Goal: Task Accomplishment & Management: Manage account settings

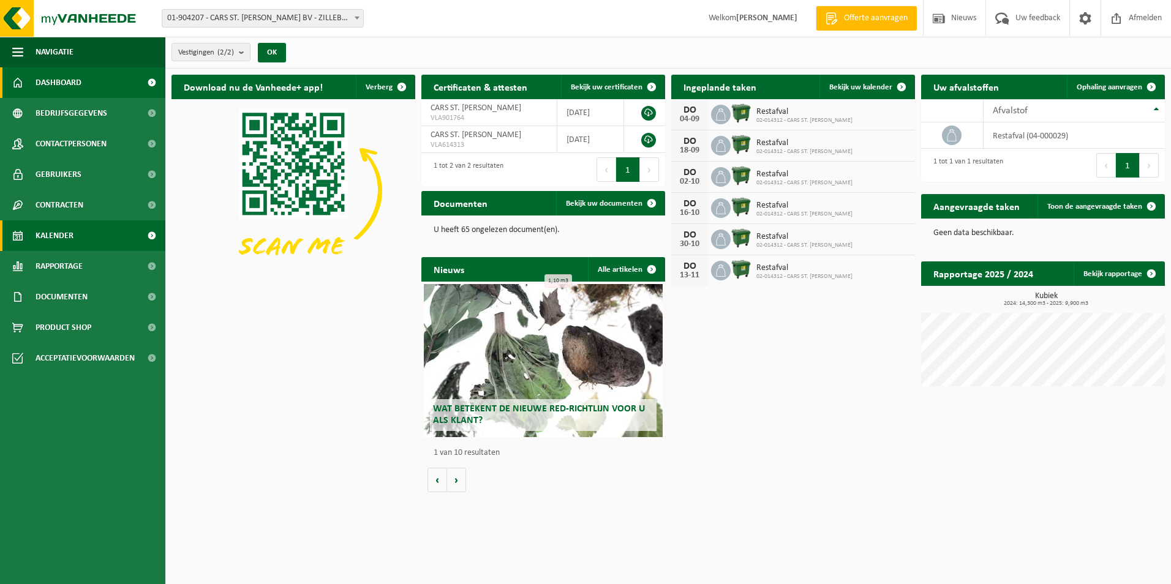
click at [71, 229] on span "Kalender" at bounding box center [55, 235] width 38 height 31
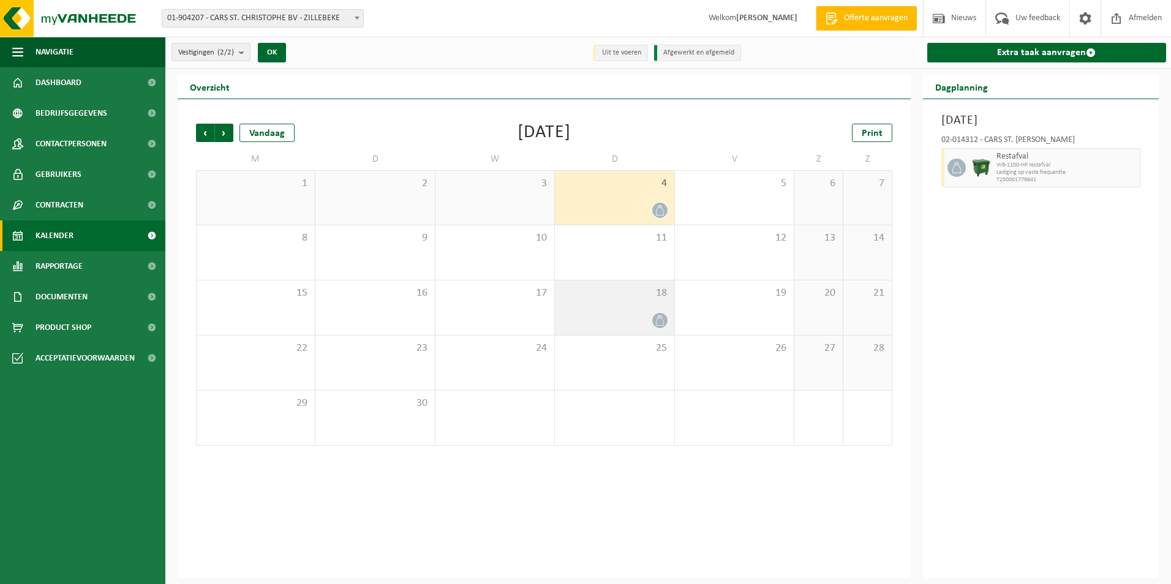
click at [620, 313] on div at bounding box center [614, 320] width 107 height 17
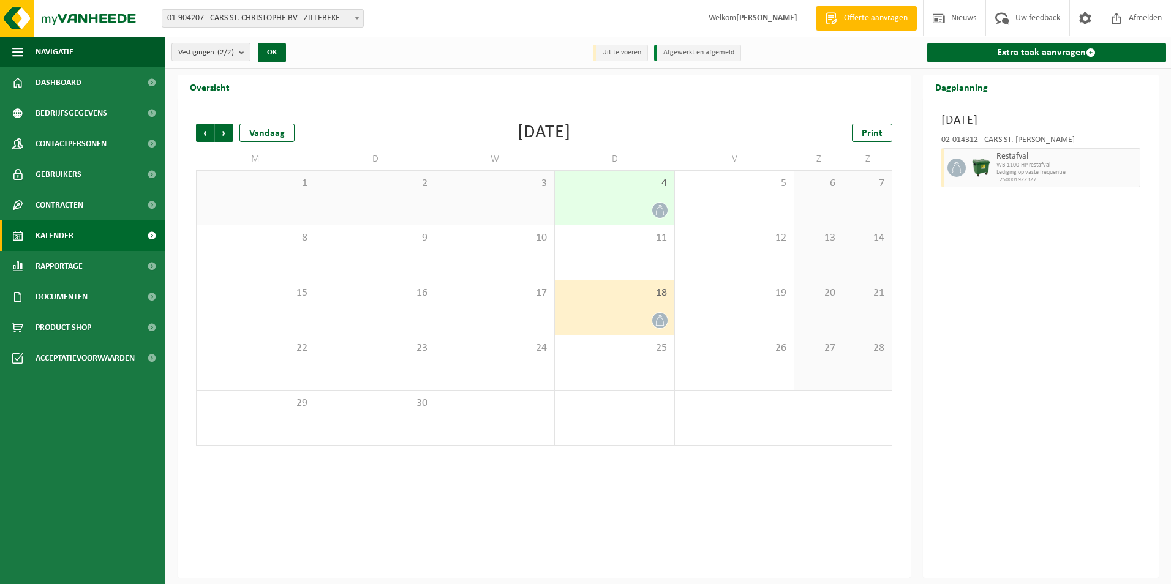
click at [616, 306] on div "18" at bounding box center [614, 308] width 119 height 55
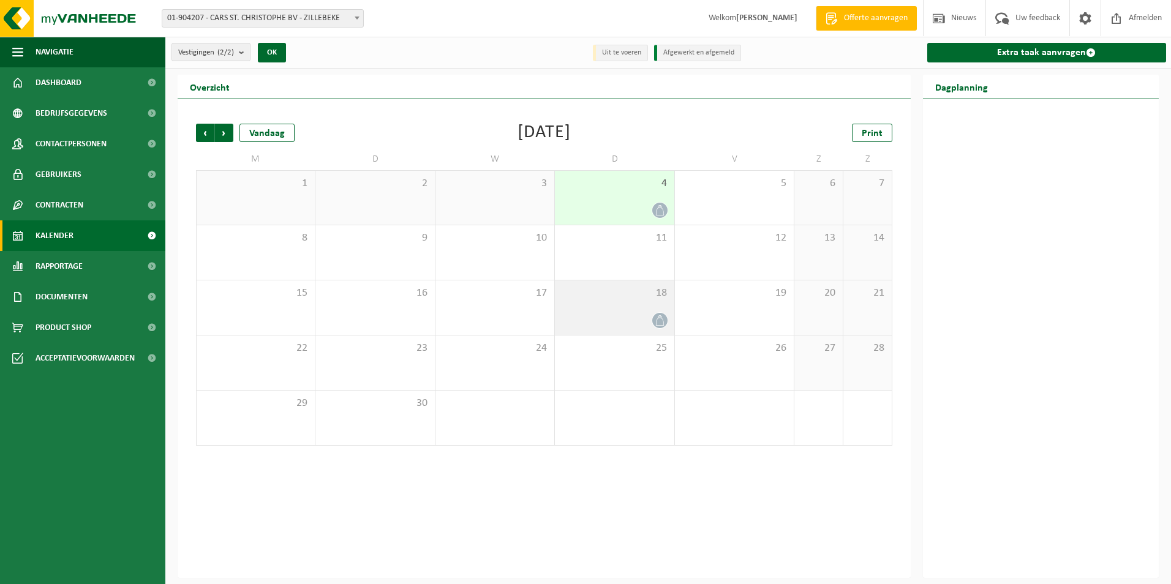
click at [611, 329] on div "18" at bounding box center [614, 308] width 119 height 55
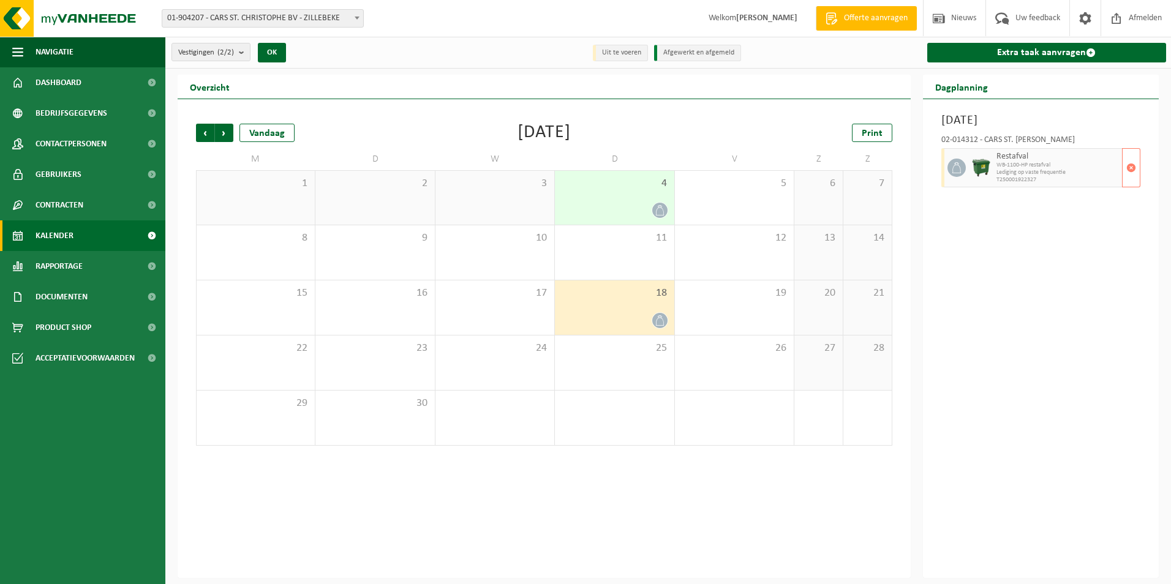
click at [1048, 177] on span "T250001922327" at bounding box center [1058, 179] width 123 height 7
click at [1129, 172] on span "button" at bounding box center [1131, 168] width 10 height 24
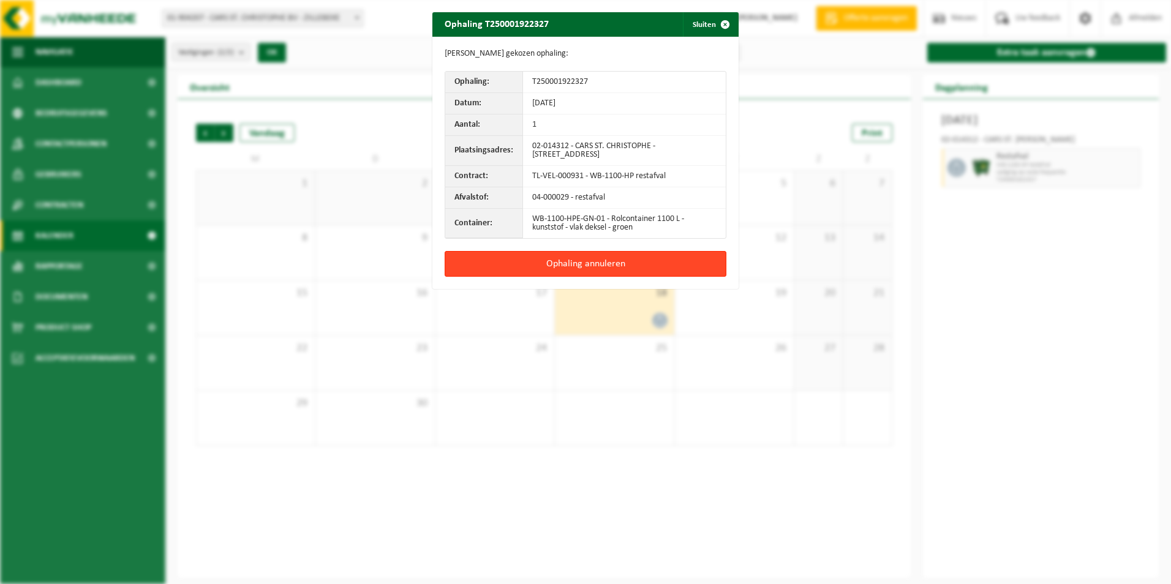
click at [559, 258] on button "Ophaling annuleren" at bounding box center [586, 264] width 282 height 26
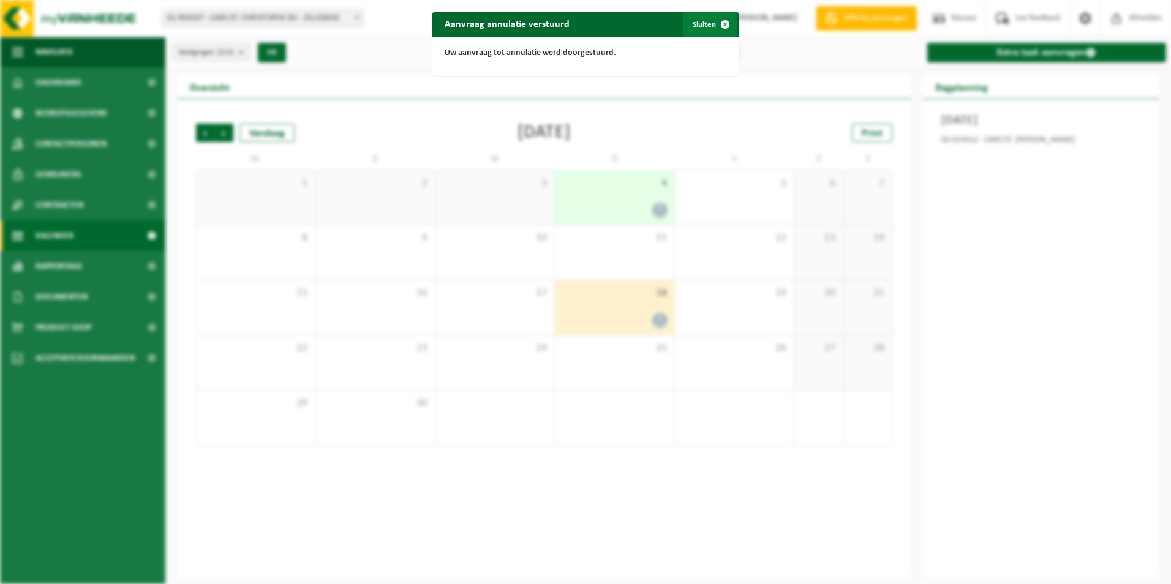
click at [723, 23] on span "button" at bounding box center [725, 24] width 24 height 24
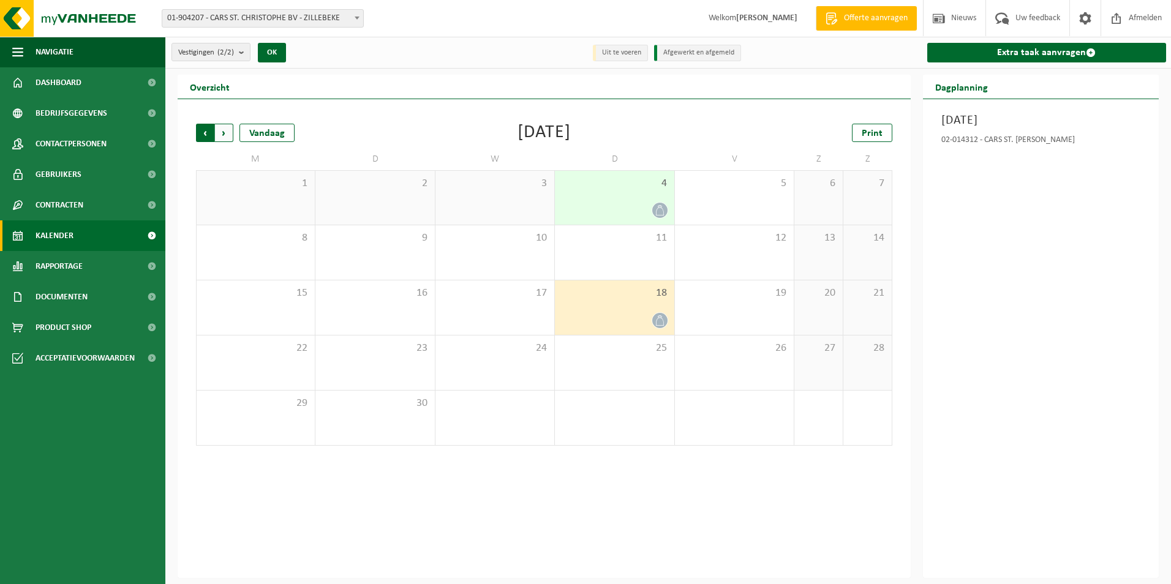
click at [227, 138] on span "Volgende" at bounding box center [224, 133] width 18 height 18
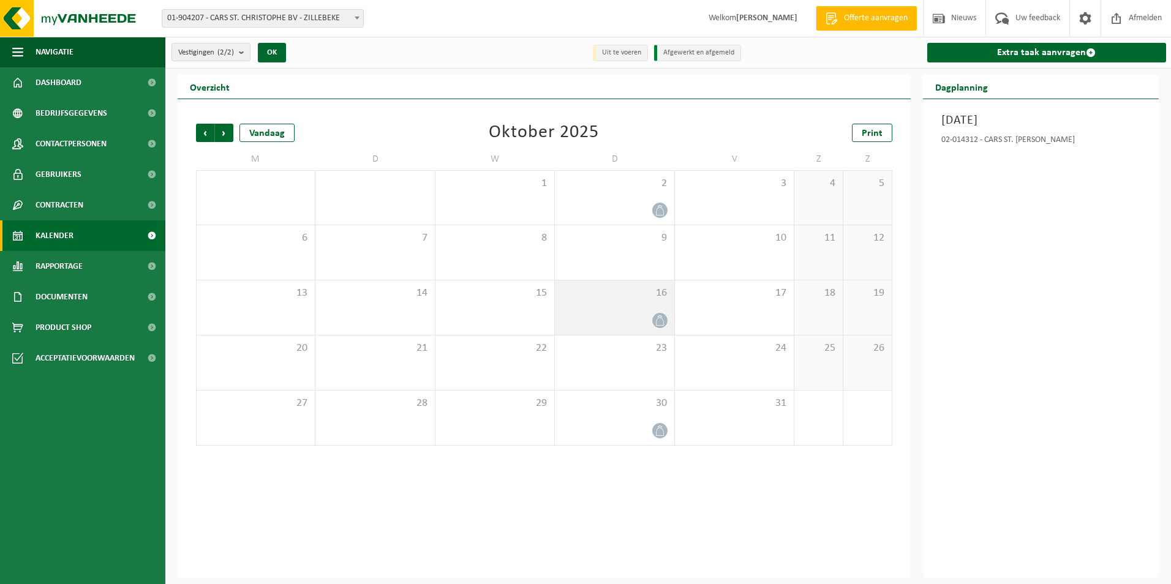
click at [657, 321] on icon at bounding box center [660, 320] width 10 height 10
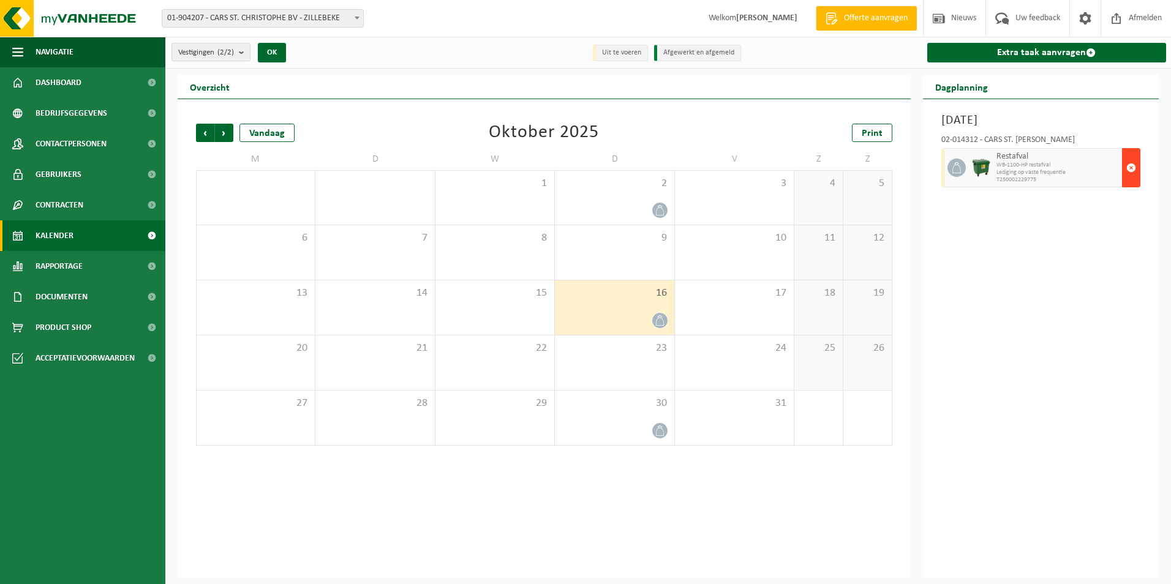
click at [1132, 168] on span "button" at bounding box center [1131, 168] width 10 height 24
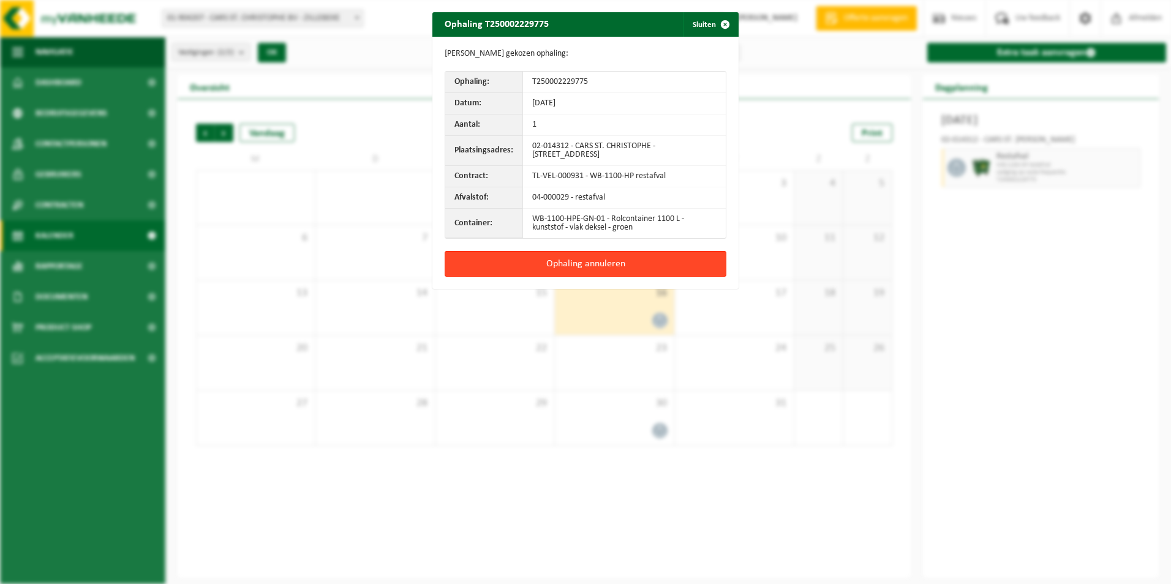
click at [606, 264] on button "Ophaling annuleren" at bounding box center [586, 264] width 282 height 26
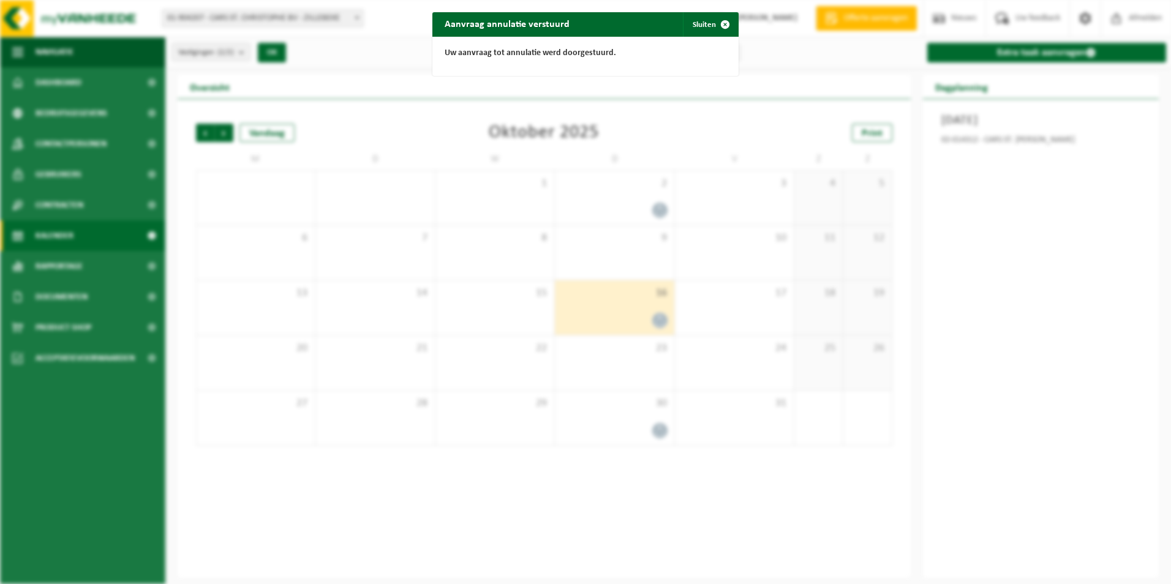
click at [581, 358] on div "Aanvraag annulatie verstuurd Sluiten Uw aanvraag tot annulatie werd doorgestuur…" at bounding box center [585, 292] width 1171 height 584
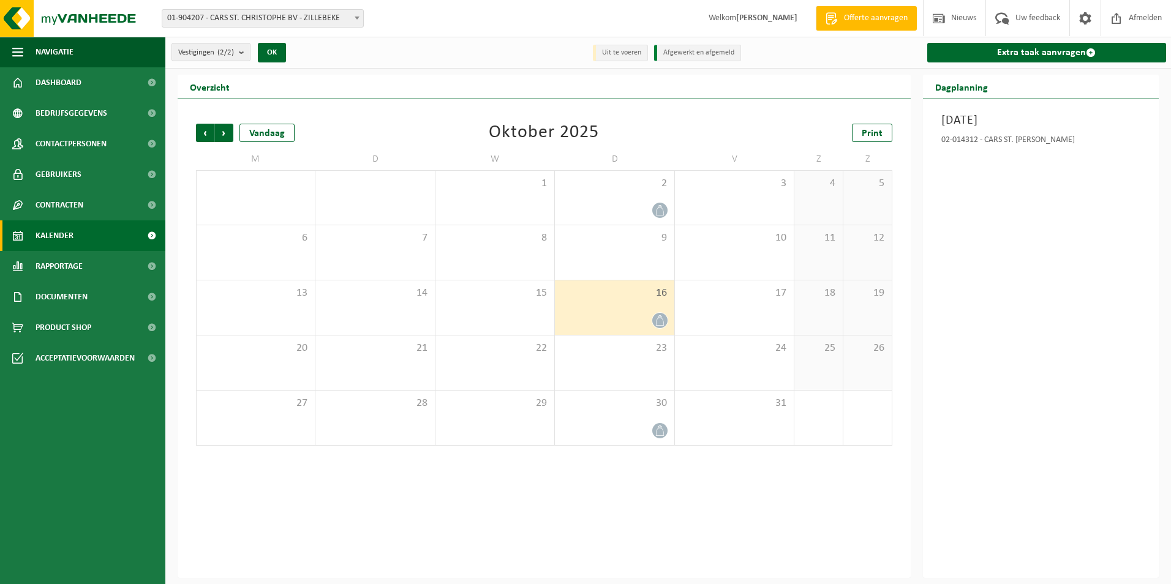
click at [652, 317] on div at bounding box center [660, 320] width 17 height 17
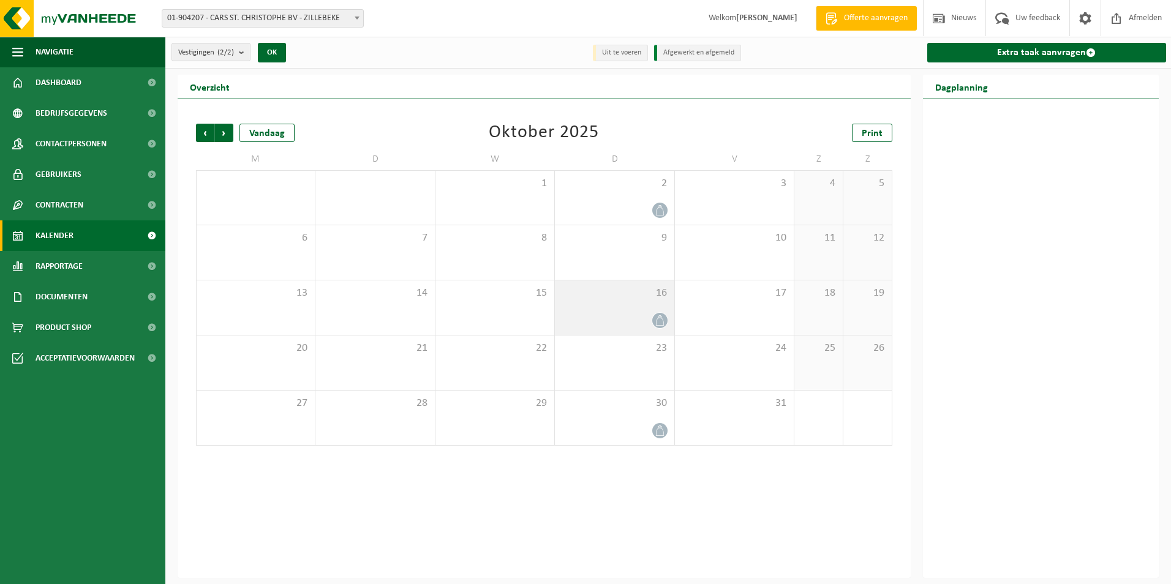
click at [609, 317] on div at bounding box center [614, 320] width 107 height 17
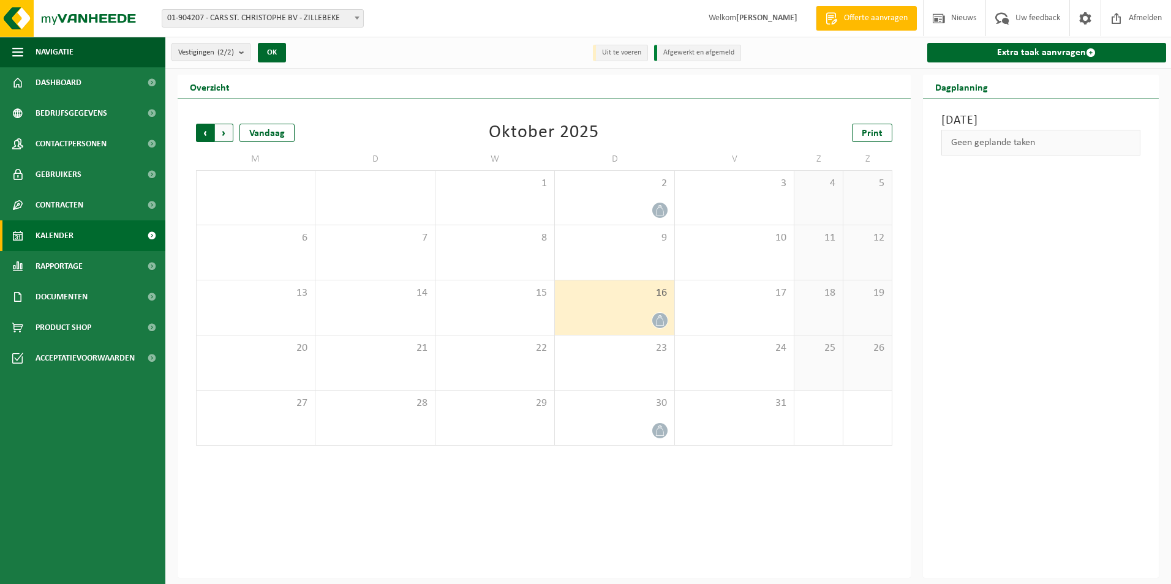
click at [224, 132] on span "Volgende" at bounding box center [224, 133] width 18 height 18
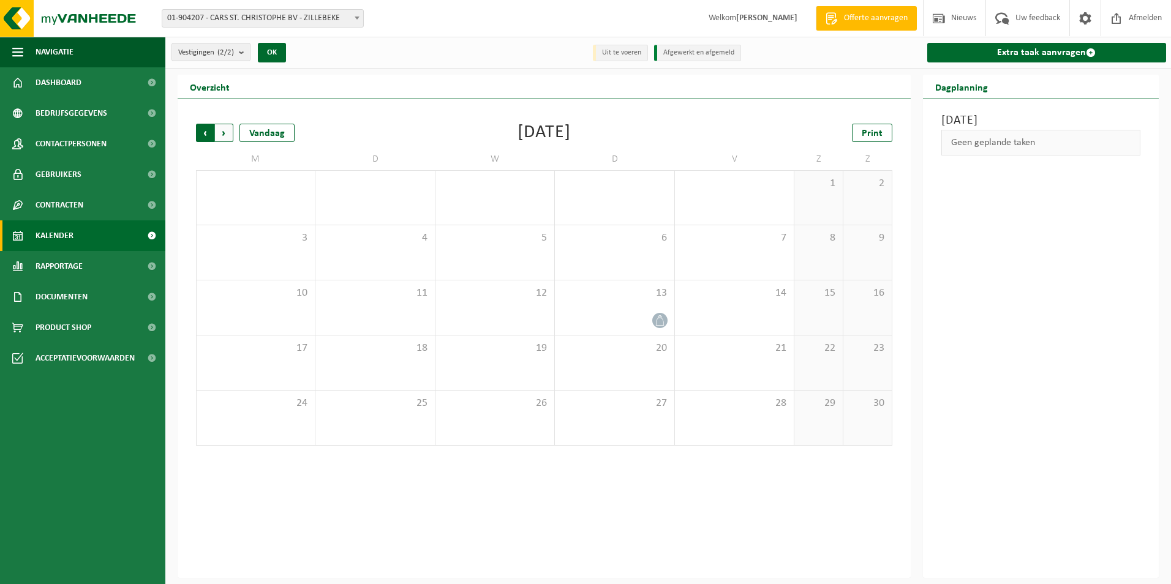
click at [230, 135] on span "Volgende" at bounding box center [224, 133] width 18 height 18
click at [227, 140] on span "Volgende" at bounding box center [224, 133] width 18 height 18
